Goal: Book appointment/travel/reservation

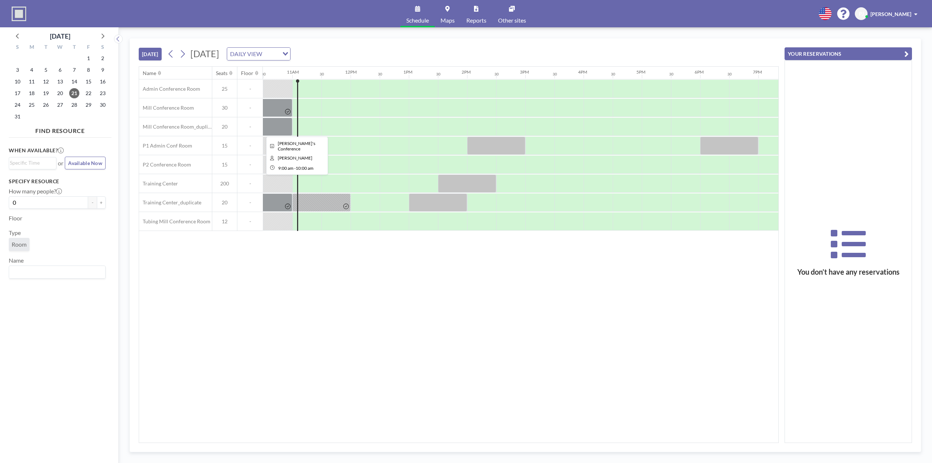
scroll to position [0, 612]
click at [899, 49] on button "YOUR RESERVATIONS" at bounding box center [848, 53] width 127 height 13
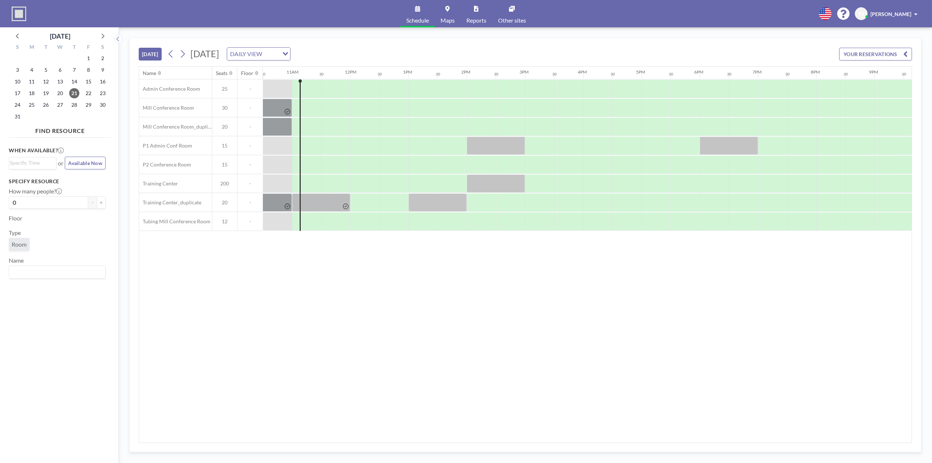
click at [153, 55] on button "[DATE]" at bounding box center [150, 54] width 23 height 13
click at [19, 246] on span "Room" at bounding box center [19, 244] width 15 height 7
click at [31, 161] on input "Search for option" at bounding box center [31, 163] width 42 height 9
click at [29, 175] on li "11:30 am" at bounding box center [32, 176] width 46 height 12
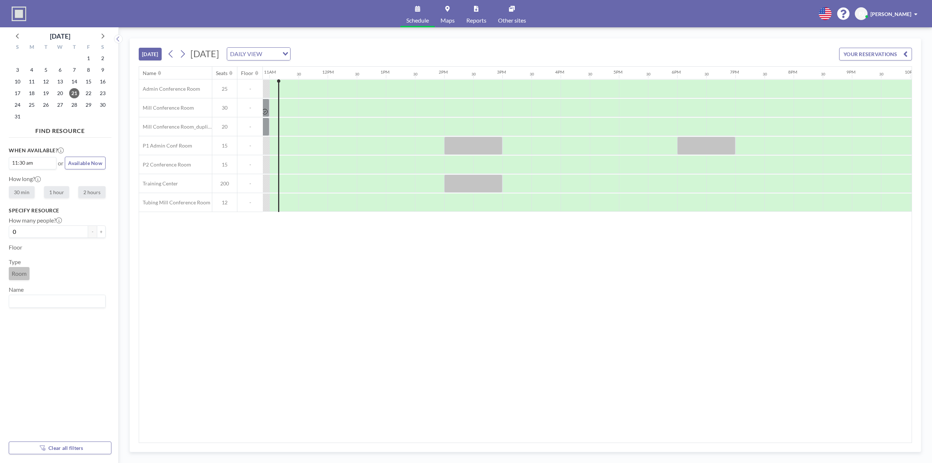
scroll to position [0, 641]
click at [38, 232] on input "0" at bounding box center [48, 231] width 79 height 12
click at [102, 234] on div "When available? 11:30 am Loading... or Available Now How long? 30 min 1 hour 2 …" at bounding box center [60, 288] width 103 height 295
click at [99, 233] on button "+" at bounding box center [101, 231] width 9 height 12
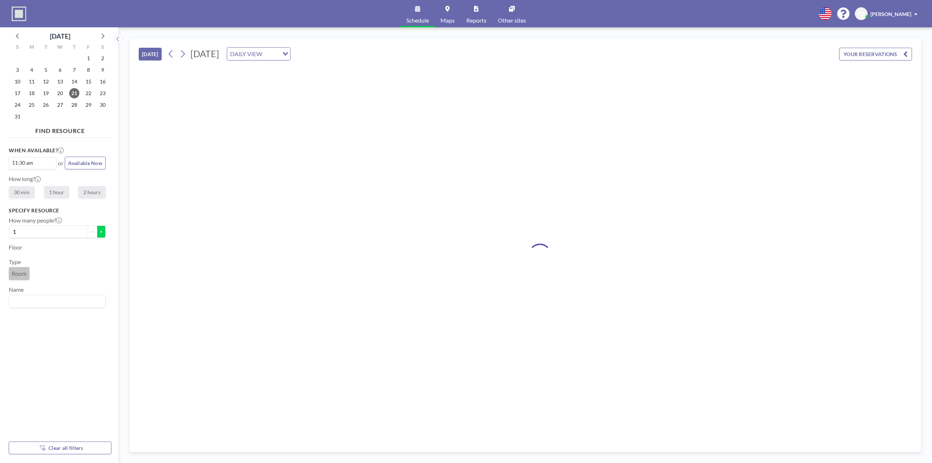
click at [99, 233] on button "+" at bounding box center [101, 231] width 9 height 12
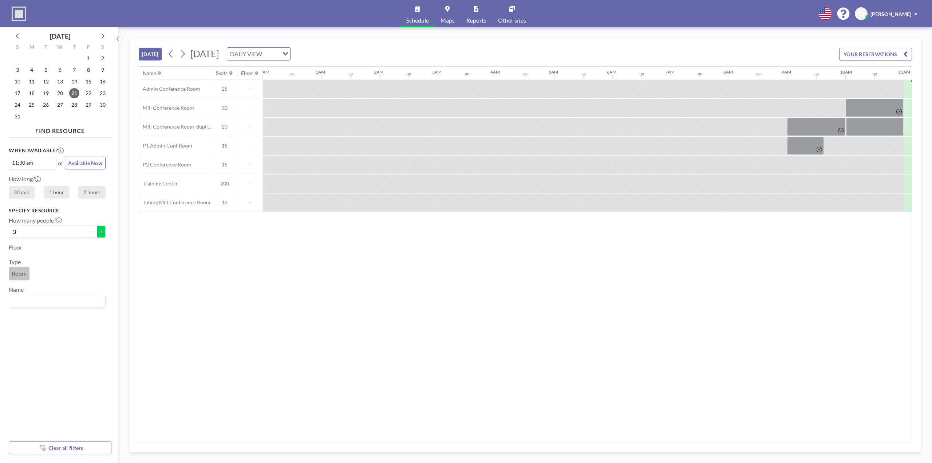
click at [99, 233] on button "+" at bounding box center [101, 231] width 9 height 12
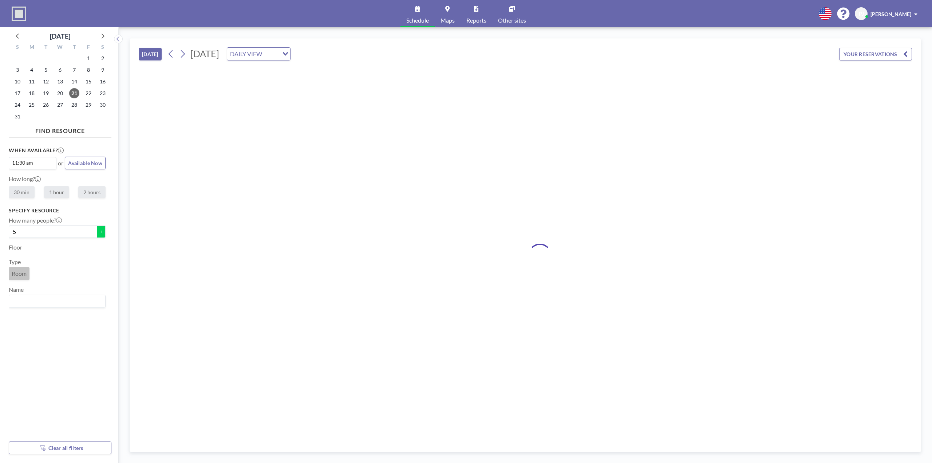
click at [99, 233] on button "+" at bounding box center [101, 231] width 9 height 12
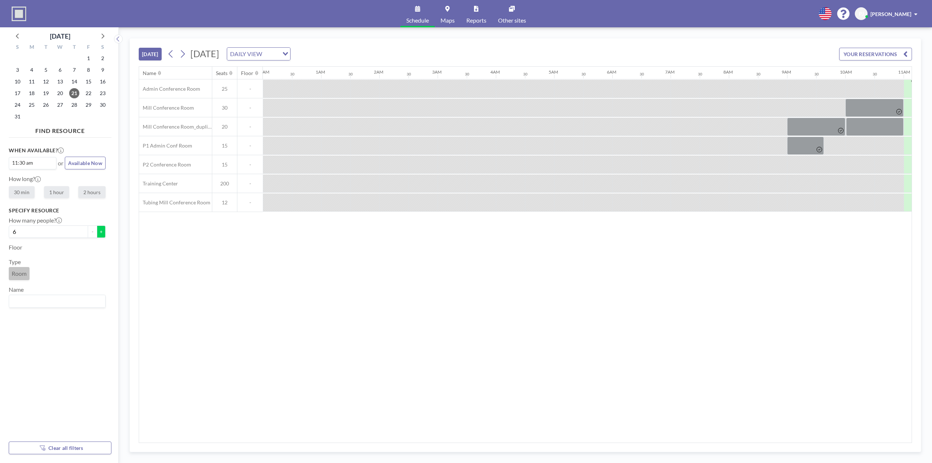
click at [99, 233] on button "+" at bounding box center [101, 231] width 9 height 12
type input "7"
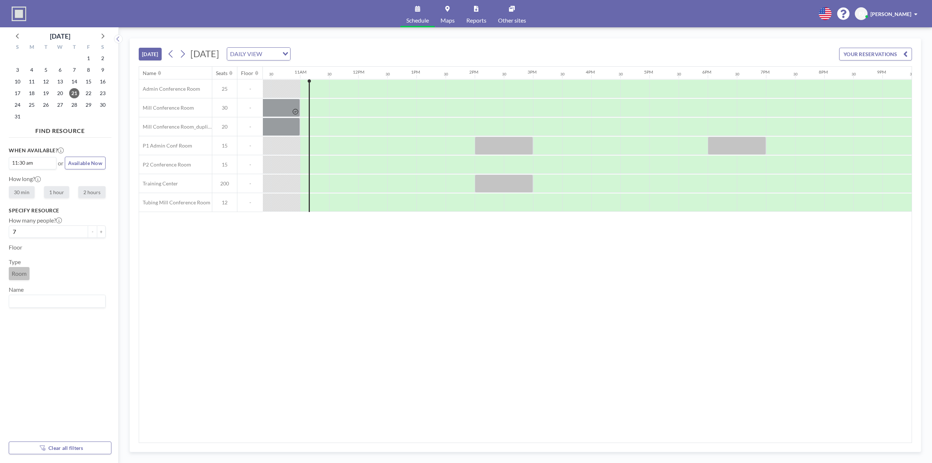
scroll to position [0, 641]
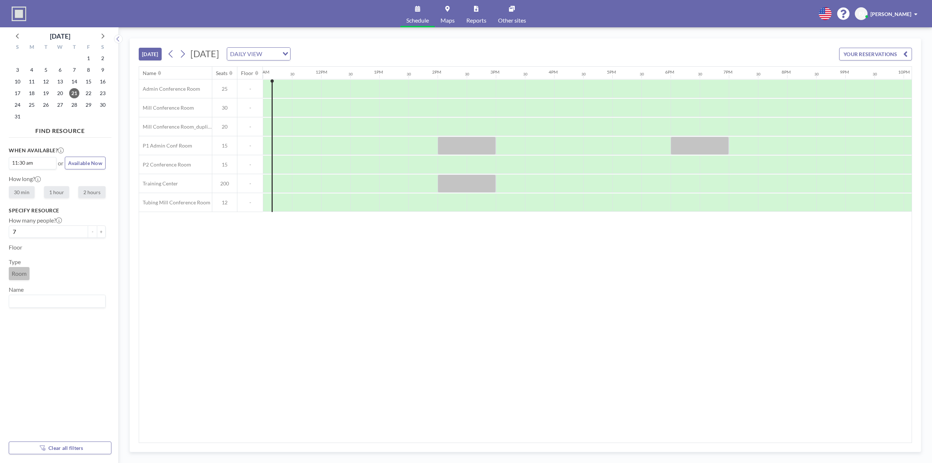
click at [27, 274] on span "Room" at bounding box center [19, 273] width 15 height 7
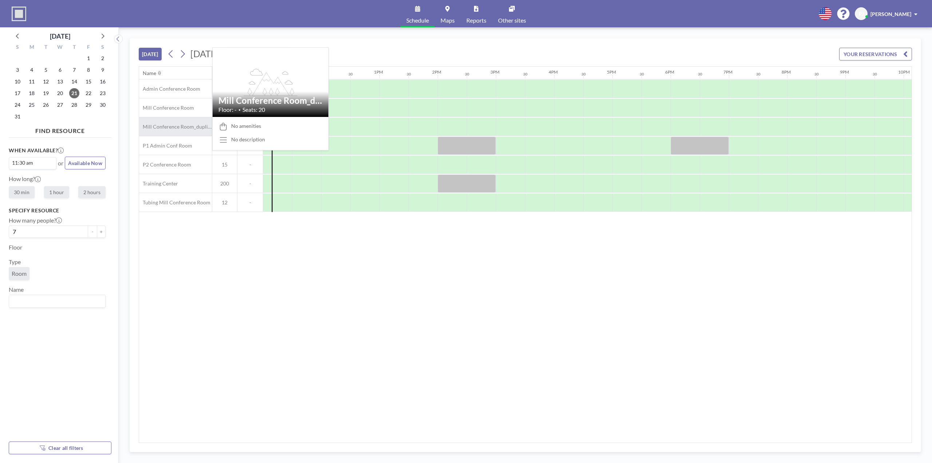
click at [205, 132] on div "Mill Conference Room_duplicate" at bounding box center [175, 126] width 73 height 19
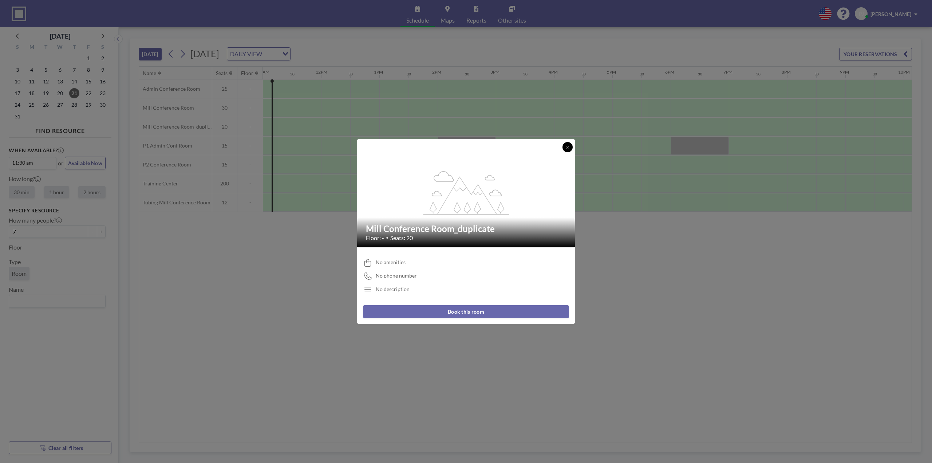
click at [569, 150] on button at bounding box center [568, 147] width 10 height 10
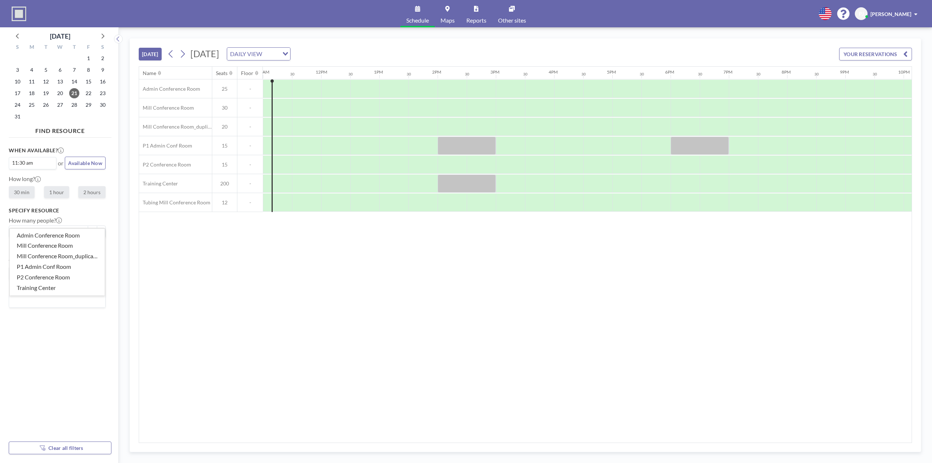
click at [21, 303] on input "Search for option" at bounding box center [55, 300] width 91 height 9
click at [47, 304] on input "Tubing Mill 2" at bounding box center [55, 300] width 91 height 9
type input "Tubing Mill 2"
click at [206, 269] on div "Name Seats Floor 12AM 30 1AM 30 2AM 30 3AM 30 4AM 30 5AM 30 6AM 30 7AM 30 8AM 3…" at bounding box center [525, 255] width 773 height 376
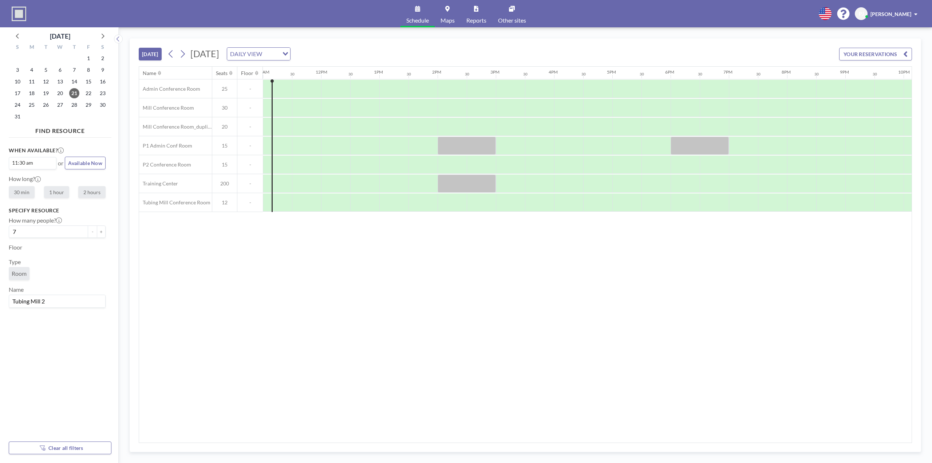
click at [58, 304] on input "Tubing Mill 2" at bounding box center [55, 300] width 91 height 9
drag, startPoint x: 35, startPoint y: 372, endPoint x: 48, endPoint y: 370, distance: 12.8
click at [35, 372] on div "When available? 11:30 am Loading... or Available Now How long? 30 min 1 hour 2 …" at bounding box center [60, 288] width 103 height 295
drag, startPoint x: 48, startPoint y: 370, endPoint x: 51, endPoint y: 367, distance: 4.1
click at [48, 370] on div "When available? 11:30 am Loading... or Available Now How long? 30 min 1 hour 2 …" at bounding box center [60, 288] width 103 height 295
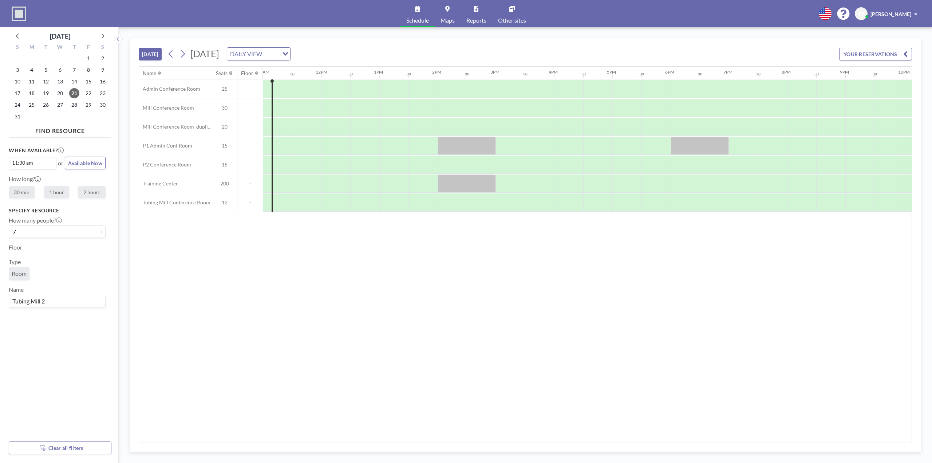
click at [21, 278] on span "Room" at bounding box center [19, 273] width 21 height 13
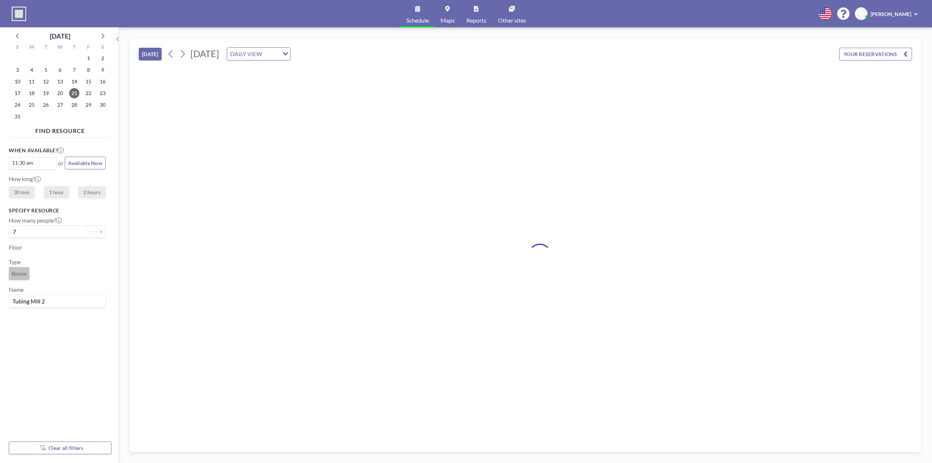
drag, startPoint x: 67, startPoint y: 316, endPoint x: 72, endPoint y: 312, distance: 6.7
click at [68, 316] on div "When available? 11:30 am Loading... or Available Now How long? 30 min 1 hour 2 …" at bounding box center [60, 288] width 103 height 295
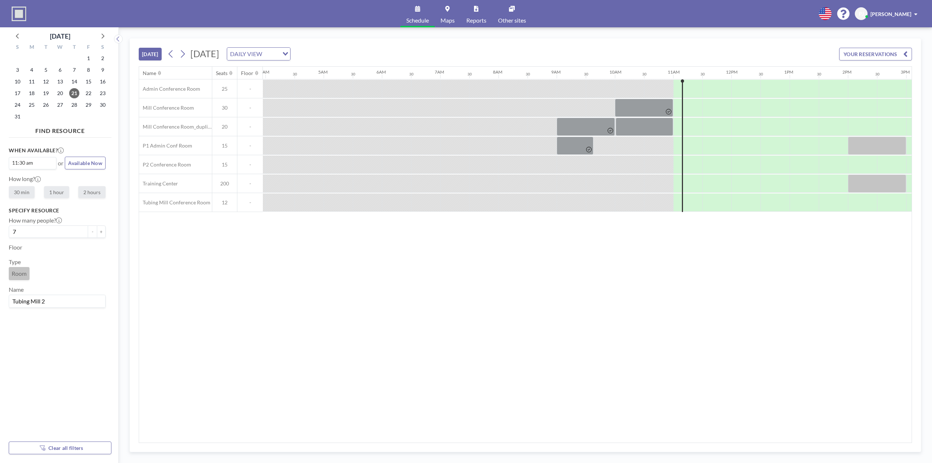
click at [72, 308] on div "When available? 11:30 am Loading... or Available Now How long? 30 min 1 hour 2 …" at bounding box center [60, 288] width 103 height 295
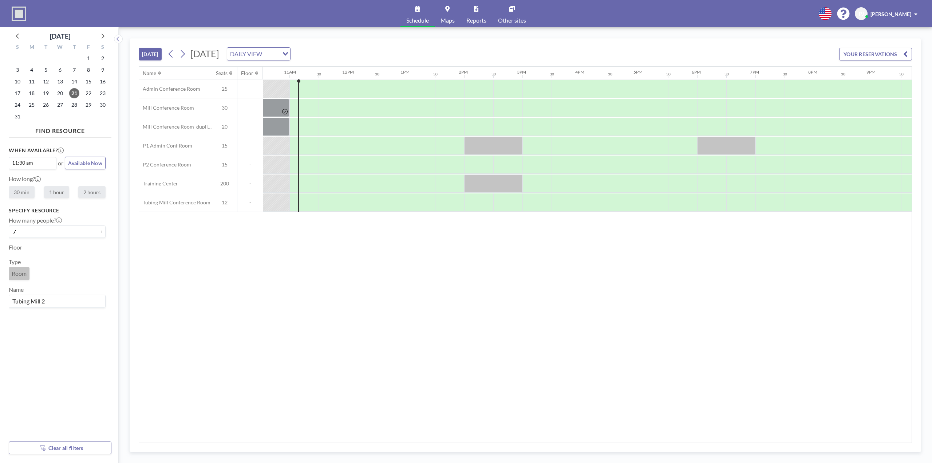
click at [75, 305] on input "Tubing Mill 2" at bounding box center [55, 300] width 91 height 9
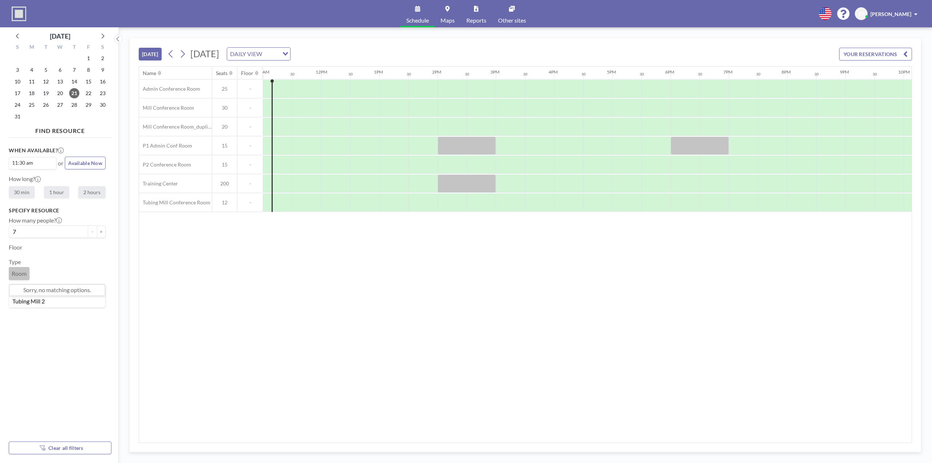
click at [79, 303] on input "Tubing Mill 2" at bounding box center [55, 300] width 91 height 9
drag, startPoint x: 44, startPoint y: 320, endPoint x: 49, endPoint y: 321, distance: 5.1
click at [45, 321] on div "When available? 11:30 am Loading... or Available Now How long? 30 min 1 hour 2 …" at bounding box center [60, 288] width 103 height 295
drag, startPoint x: 66, startPoint y: 301, endPoint x: -17, endPoint y: 299, distance: 83.0
click at [0, 299] on html "Schedule Maps Reports Other sites English Polski 日本語 Española PJ Philip Jamison…" at bounding box center [466, 231] width 932 height 463
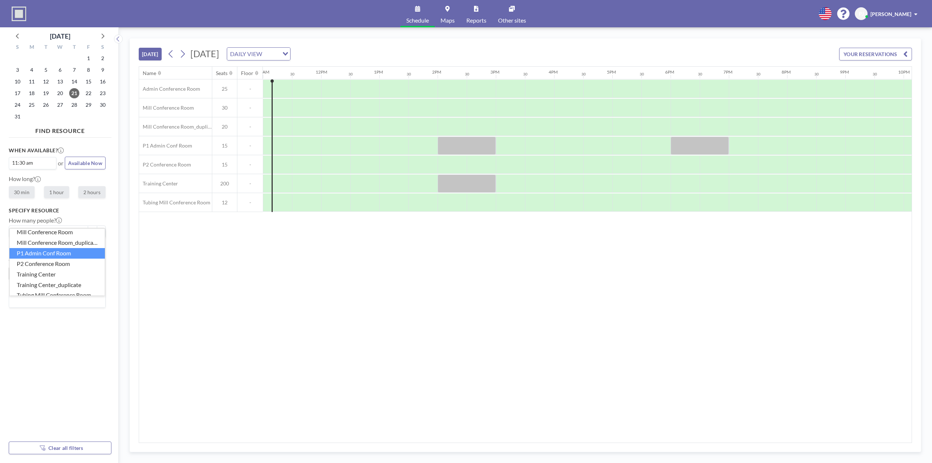
scroll to position [20, 0]
click at [77, 276] on li "Training Center_duplicate" at bounding box center [56, 278] width 95 height 11
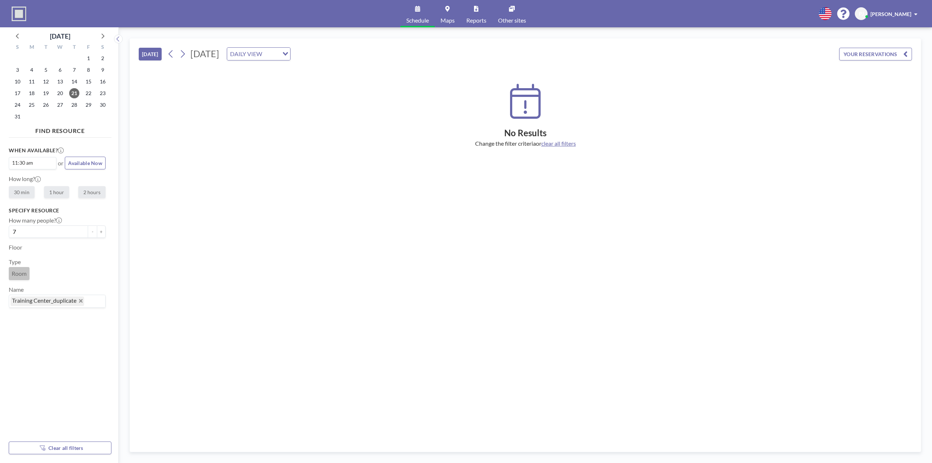
click at [82, 303] on span "Training Center_duplicate" at bounding box center [48, 300] width 74 height 9
click at [80, 248] on li "Mill Conference Room_duplicate" at bounding box center [56, 248] width 95 height 11
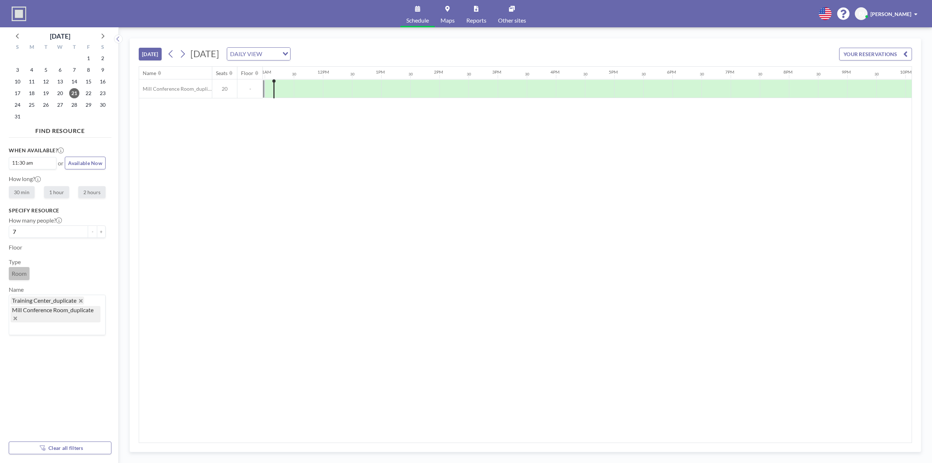
scroll to position [0, 641]
click at [81, 301] on icon "Deselect Training Center_duplicate" at bounding box center [81, 301] width 4 height 4
click at [14, 310] on icon "Deselect Mill Conference Room_duplicate" at bounding box center [15, 309] width 4 height 4
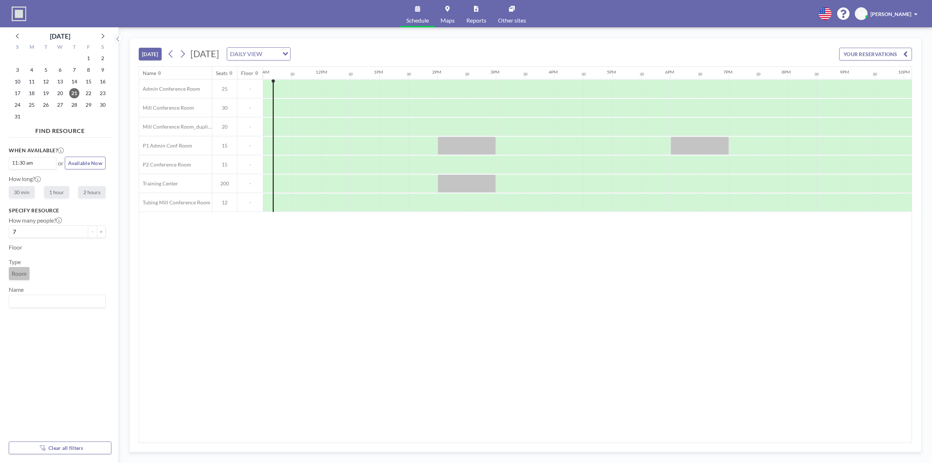
click at [41, 302] on input "Search for option" at bounding box center [55, 300] width 91 height 9
click at [249, 300] on div "Name Seats Floor 12AM 30 1AM 30 2AM 30 3AM 30 4AM 30 5AM 30 6AM 30 7AM 30 8AM 3…" at bounding box center [525, 255] width 773 height 376
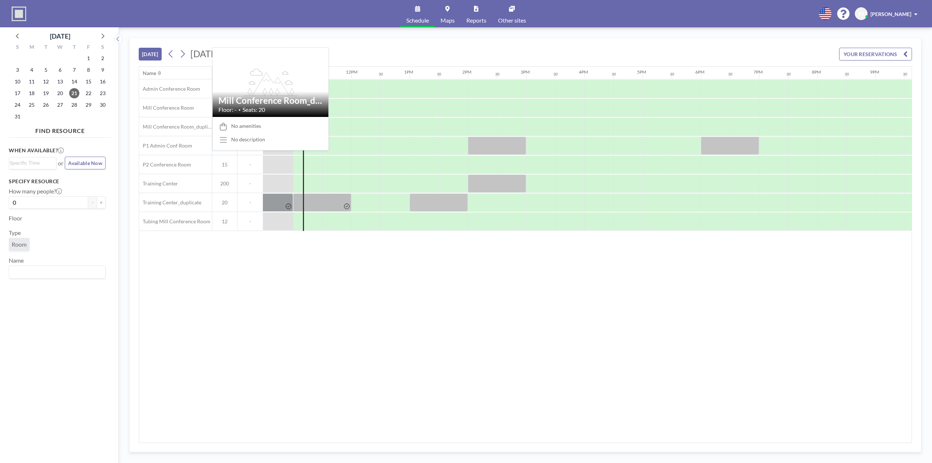
scroll to position [0, 612]
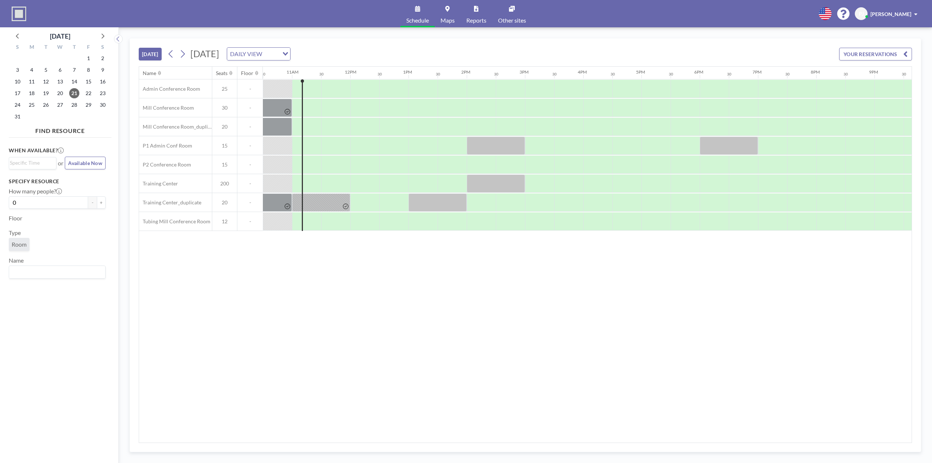
click at [48, 271] on input "Search for option" at bounding box center [55, 271] width 91 height 9
click at [78, 251] on li "Training Center_duplicate" at bounding box center [56, 249] width 95 height 11
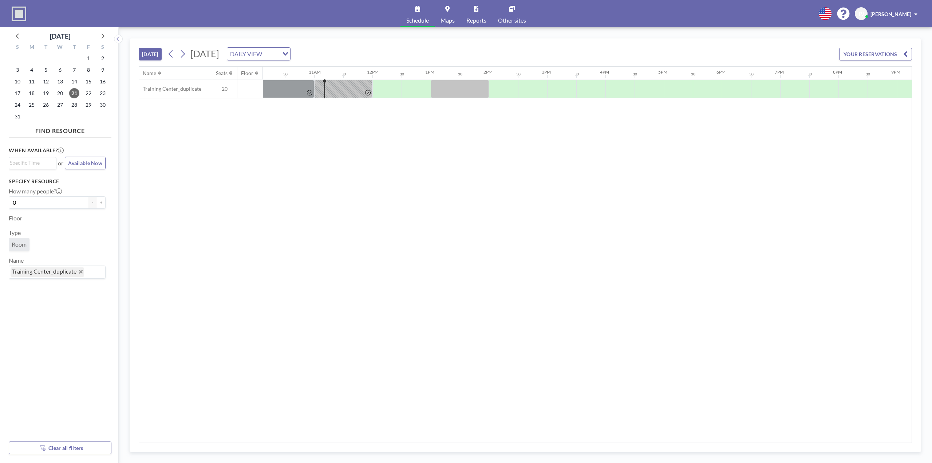
scroll to position [0, 612]
click at [83, 271] on icon "Deselect Training Center_duplicate" at bounding box center [81, 272] width 4 height 4
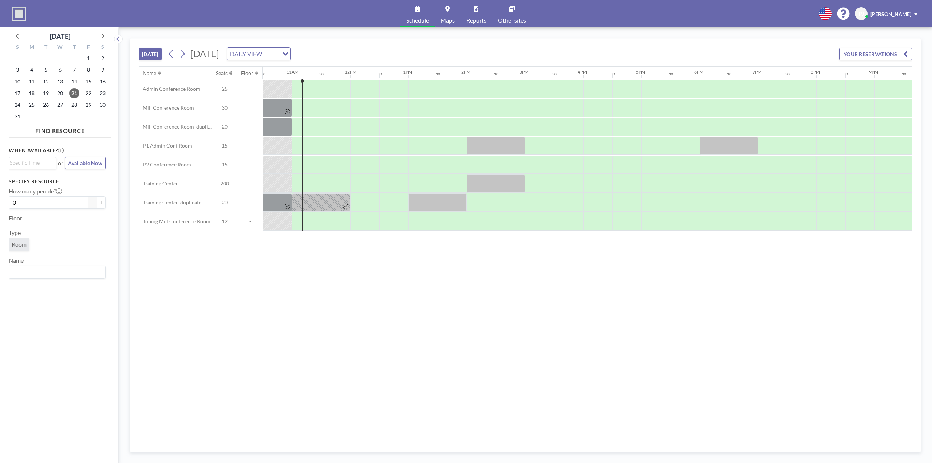
click at [52, 272] on input "Search for option" at bounding box center [55, 271] width 91 height 9
click at [63, 216] on li "Mill Conference Room" at bounding box center [56, 214] width 95 height 11
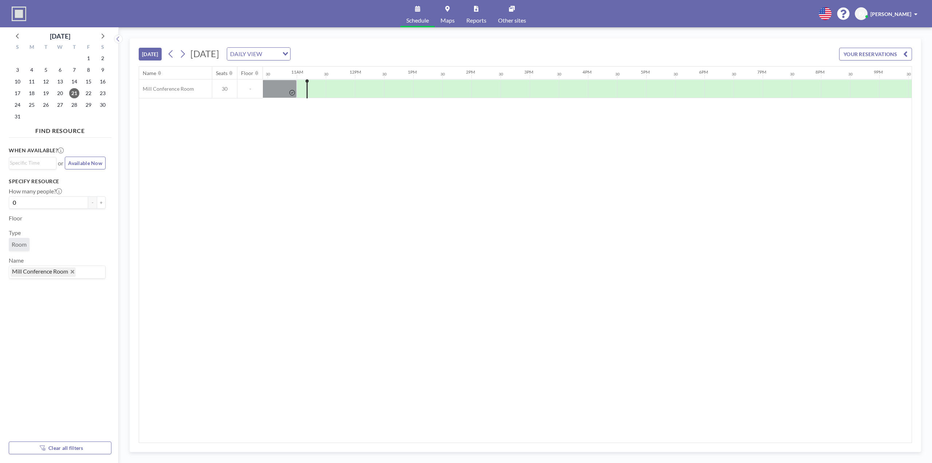
scroll to position [0, 612]
click at [97, 203] on button "+" at bounding box center [101, 202] width 9 height 12
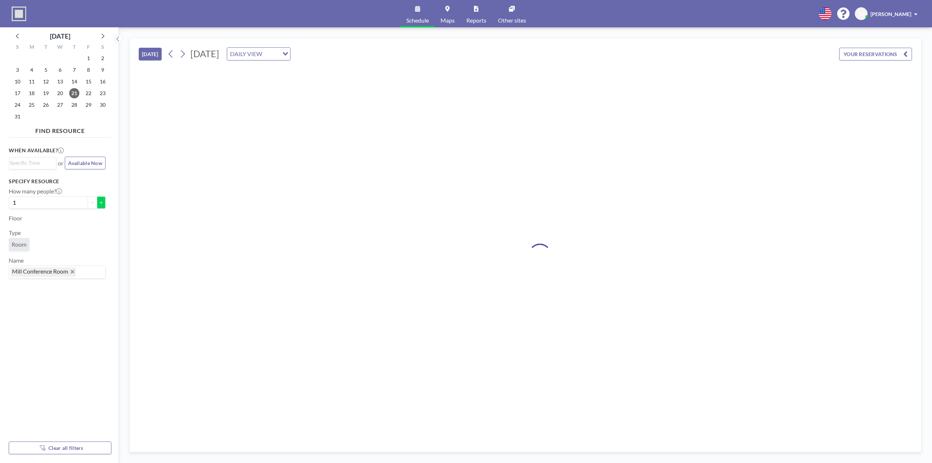
click at [98, 203] on button "+" at bounding box center [101, 202] width 9 height 12
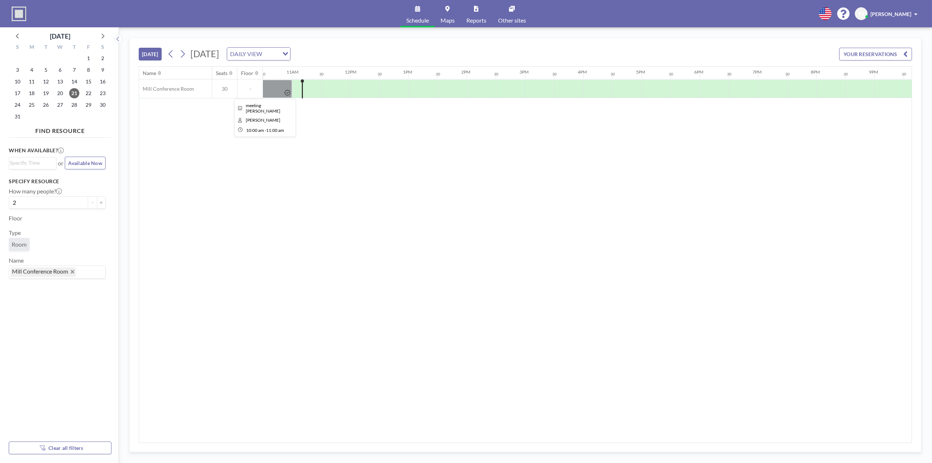
click at [270, 88] on div at bounding box center [263, 89] width 58 height 18
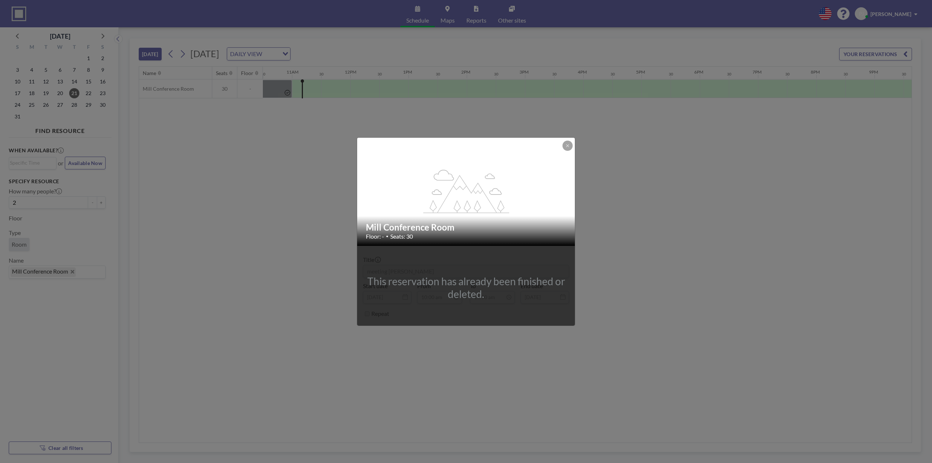
click at [570, 143] on button at bounding box center [568, 146] width 10 height 10
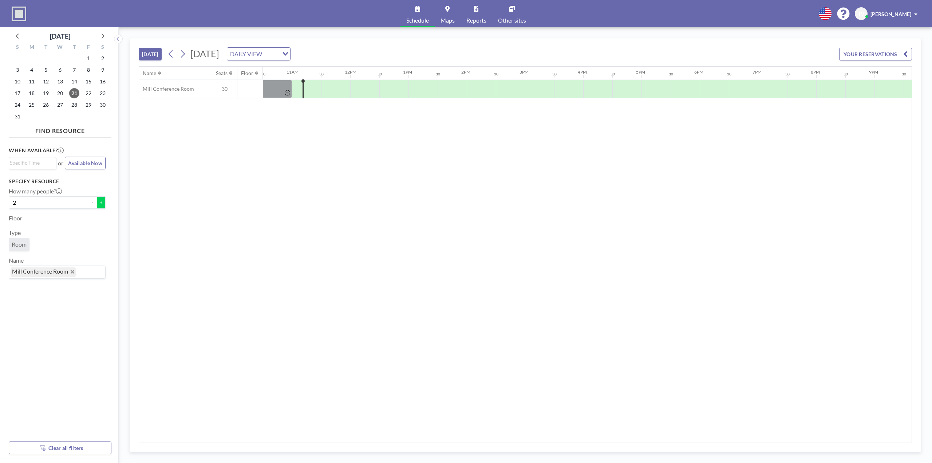
click at [99, 204] on button "+" at bounding box center [101, 202] width 9 height 12
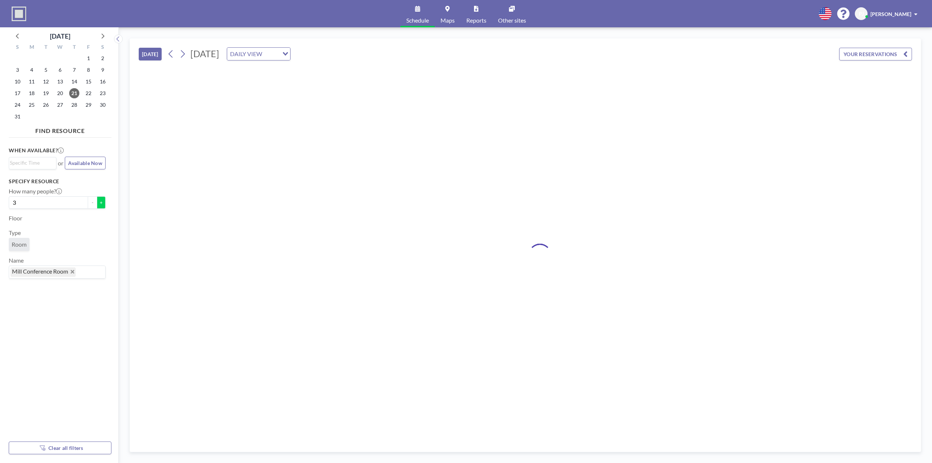
click at [99, 204] on button "+" at bounding box center [101, 202] width 9 height 12
type input "5"
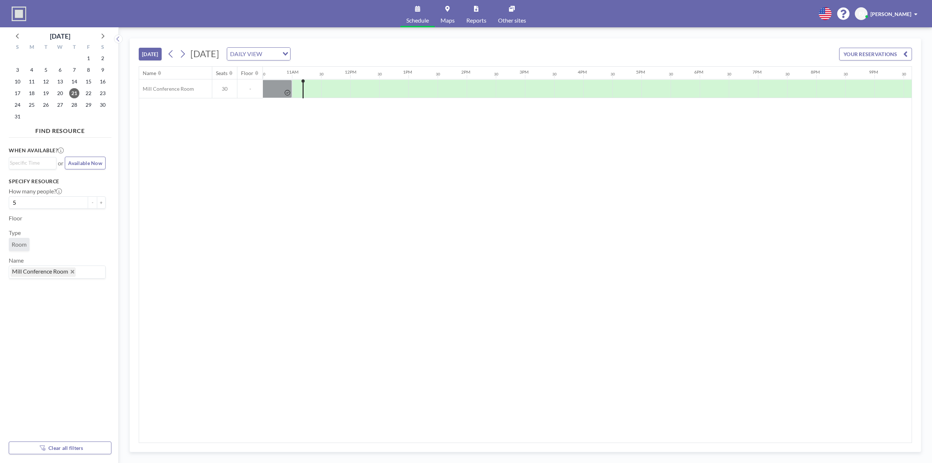
click at [907, 12] on span "[PERSON_NAME]" at bounding box center [891, 14] width 41 height 6
click at [464, 9] on link "Reports" at bounding box center [477, 13] width 32 height 27
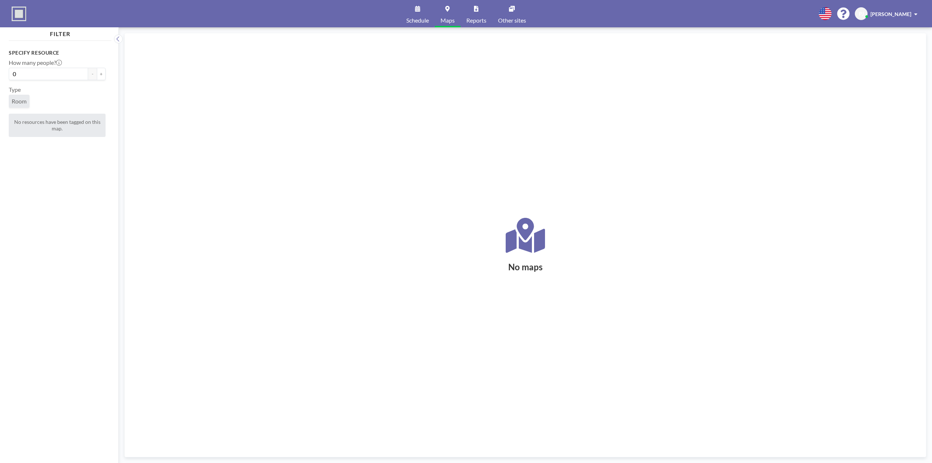
click at [25, 99] on span "Room" at bounding box center [19, 101] width 15 height 7
click at [97, 77] on button "+" at bounding box center [101, 74] width 9 height 12
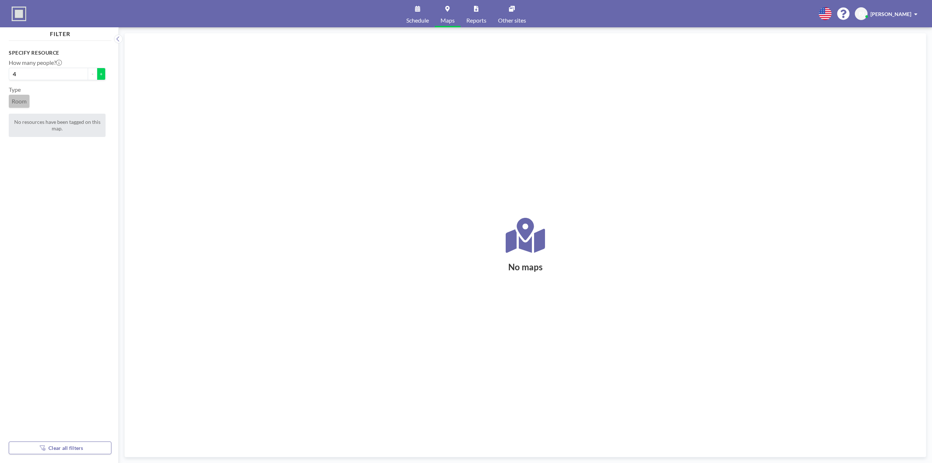
click at [97, 77] on button "+" at bounding box center [101, 74] width 9 height 12
type input "5"
click at [507, 16] on link "Other sites" at bounding box center [512, 13] width 40 height 27
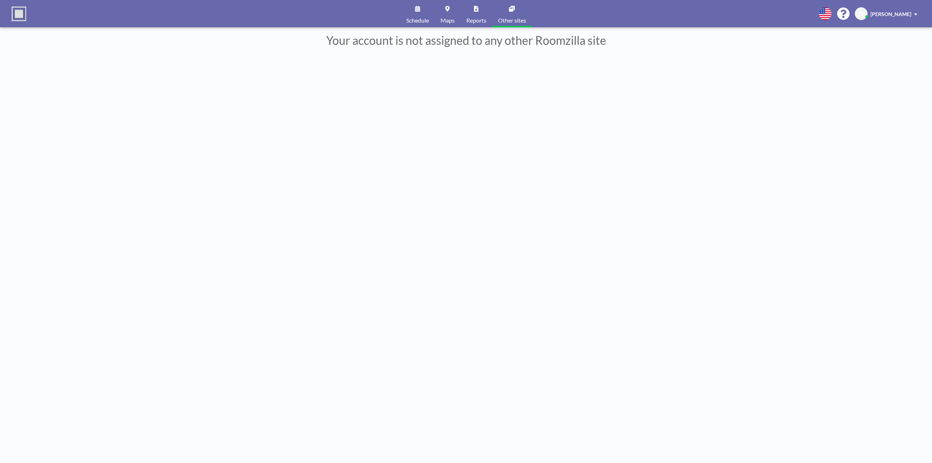
click at [419, 8] on icon at bounding box center [417, 9] width 5 height 6
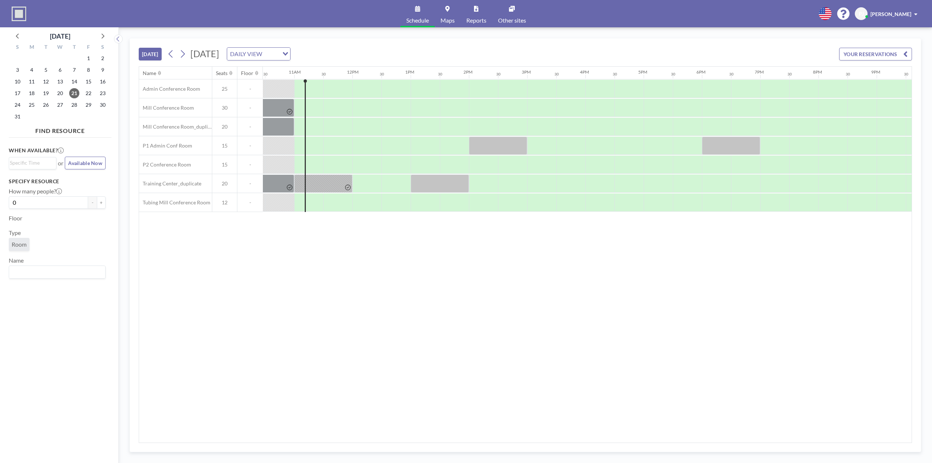
scroll to position [0, 612]
click at [156, 56] on button "[DATE]" at bounding box center [150, 54] width 23 height 13
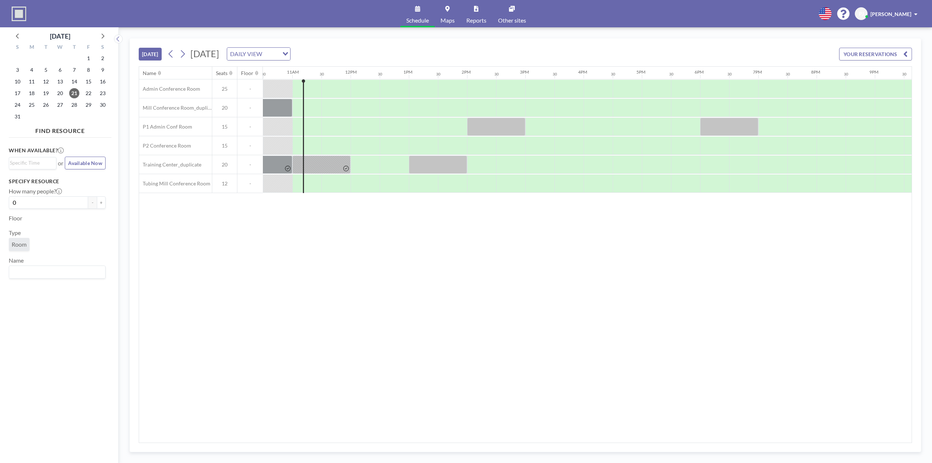
scroll to position [0, 612]
click at [222, 241] on div "Name Seats Floor 12AM 30 1AM 30 2AM 30 3AM 30 4AM 30 5AM 30 6AM 30 7AM 30 8AM 3…" at bounding box center [525, 255] width 773 height 376
